Goal: Task Accomplishment & Management: Complete application form

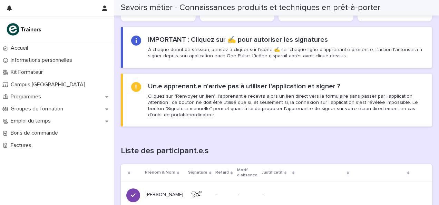
scroll to position [315, 0]
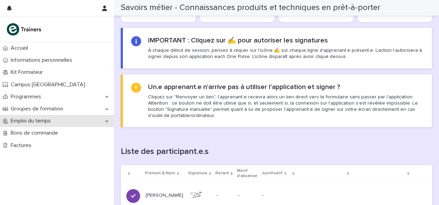
click at [59, 118] on div "Emploi du temps" at bounding box center [57, 121] width 114 height 12
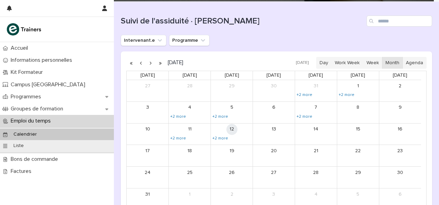
scroll to position [68, 0]
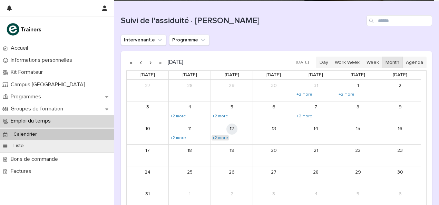
click at [218, 136] on link "+2 more" at bounding box center [219, 138] width 17 height 6
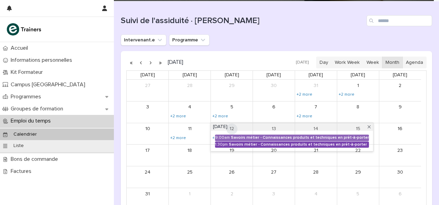
click at [237, 145] on div "Savoirs métier - Connaissances produits et techniques en prêt-à-porter" at bounding box center [299, 144] width 140 height 5
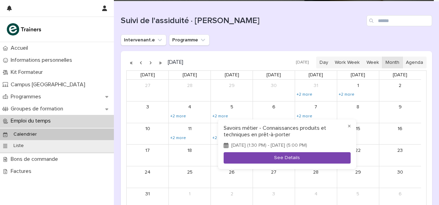
click at [283, 162] on button "See Details" at bounding box center [287, 157] width 127 height 11
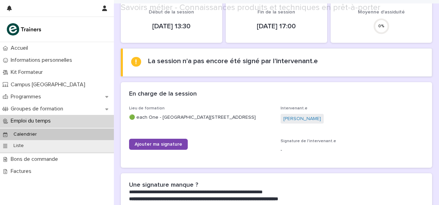
scroll to position [67, 0]
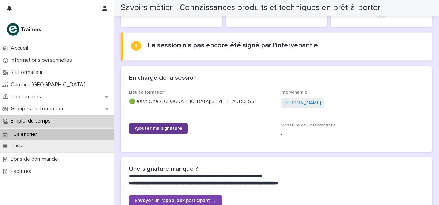
click at [172, 134] on link "Ajouter ma signature" at bounding box center [158, 128] width 59 height 11
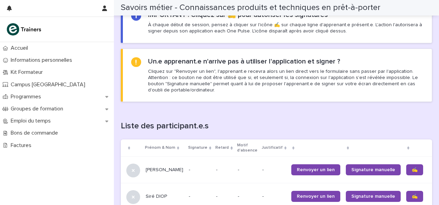
scroll to position [432, 0]
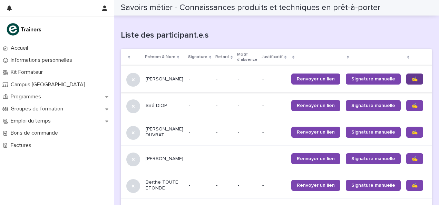
click at [406, 85] on link "✍️" at bounding box center [414, 78] width 17 height 11
click at [406, 134] on link "✍️" at bounding box center [414, 132] width 17 height 11
click at [406, 158] on link "✍️" at bounding box center [414, 158] width 17 height 11
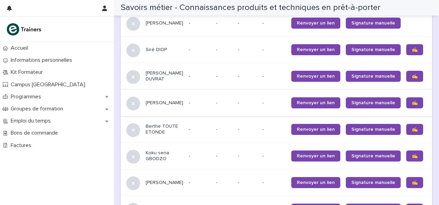
scroll to position [525, 0]
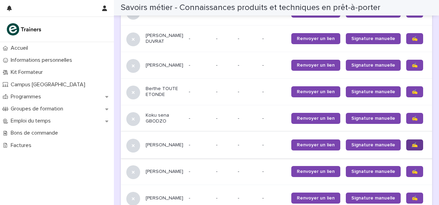
click at [406, 150] on link "✍️" at bounding box center [414, 144] width 17 height 11
click at [412, 121] on span "✍️" at bounding box center [415, 118] width 6 height 5
click at [406, 172] on link "✍️" at bounding box center [414, 171] width 17 height 11
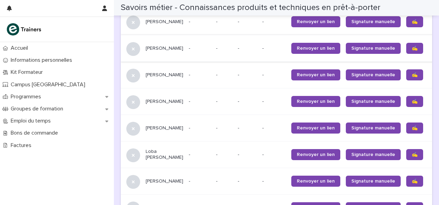
scroll to position [649, 0]
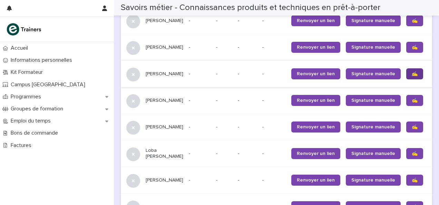
click at [406, 79] on link "✍️" at bounding box center [414, 73] width 17 height 11
click at [412, 129] on span "✍️" at bounding box center [415, 127] width 6 height 5
click at [406, 159] on link "✍️" at bounding box center [414, 153] width 17 height 11
click at [412, 182] on span "✍️" at bounding box center [415, 180] width 6 height 5
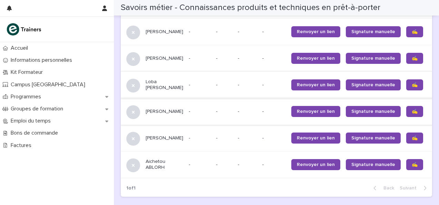
scroll to position [762, 0]
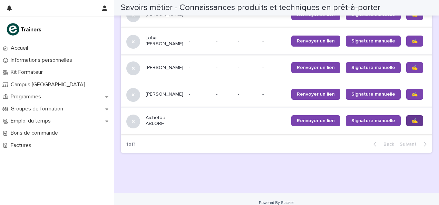
click at [406, 126] on link "✍️" at bounding box center [414, 120] width 17 height 11
click at [412, 97] on span "✍️" at bounding box center [415, 94] width 6 height 5
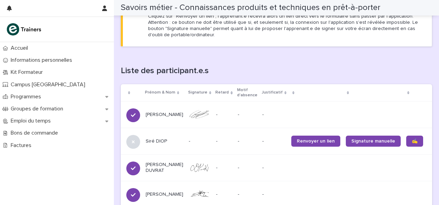
scroll to position [392, 0]
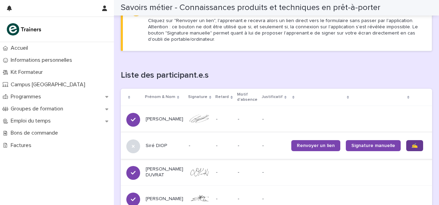
click at [412, 148] on span "✍️" at bounding box center [415, 145] width 6 height 5
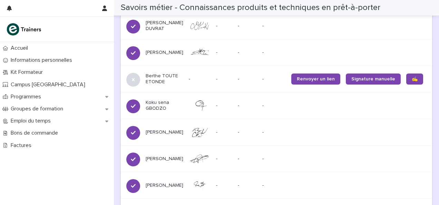
scroll to position [552, 0]
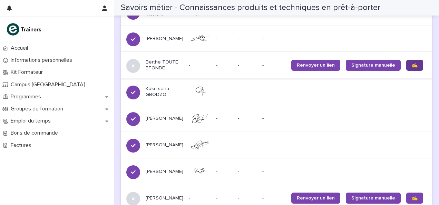
click at [412, 68] on span "✍️" at bounding box center [415, 65] width 6 height 5
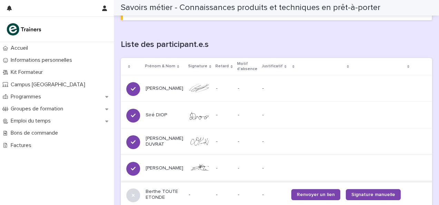
scroll to position [422, 0]
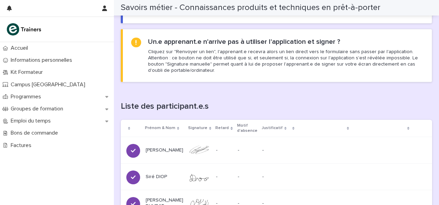
scroll to position [517, 0]
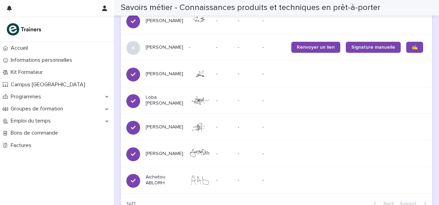
scroll to position [702, 0]
